Goal: Task Accomplishment & Management: Use online tool/utility

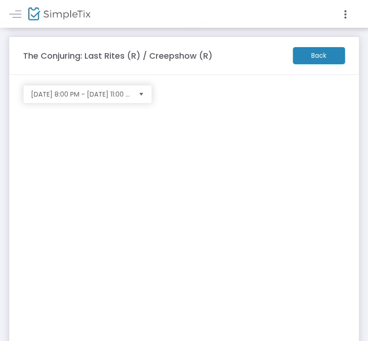
click at [294, 57] on m-button "Back" at bounding box center [319, 55] width 52 height 17
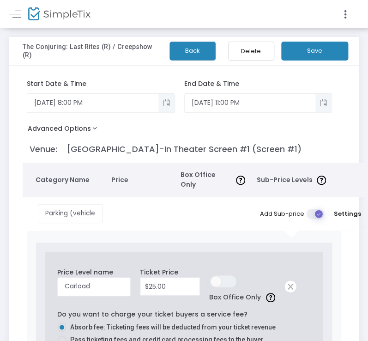
click at [196, 48] on button "Back" at bounding box center [192, 51] width 46 height 19
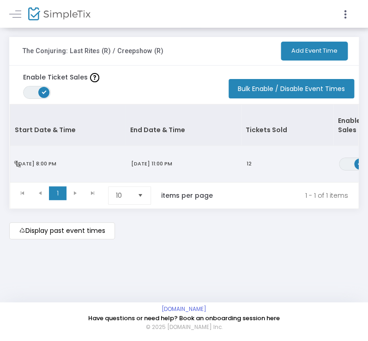
click at [56, 160] on span "[DATE] 8:00 PM" at bounding box center [36, 163] width 41 height 7
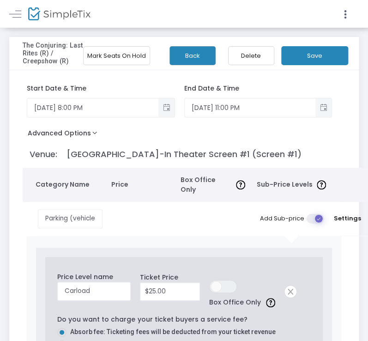
click at [113, 61] on button "Mark Seats On Hold" at bounding box center [116, 55] width 67 height 19
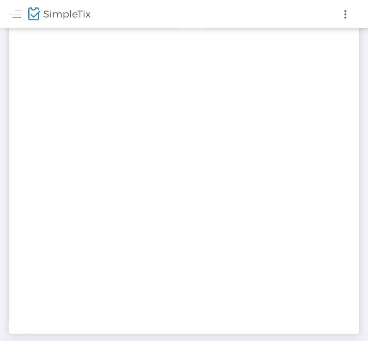
scroll to position [145, 0]
